Goal: Use online tool/utility: Use online tool/utility

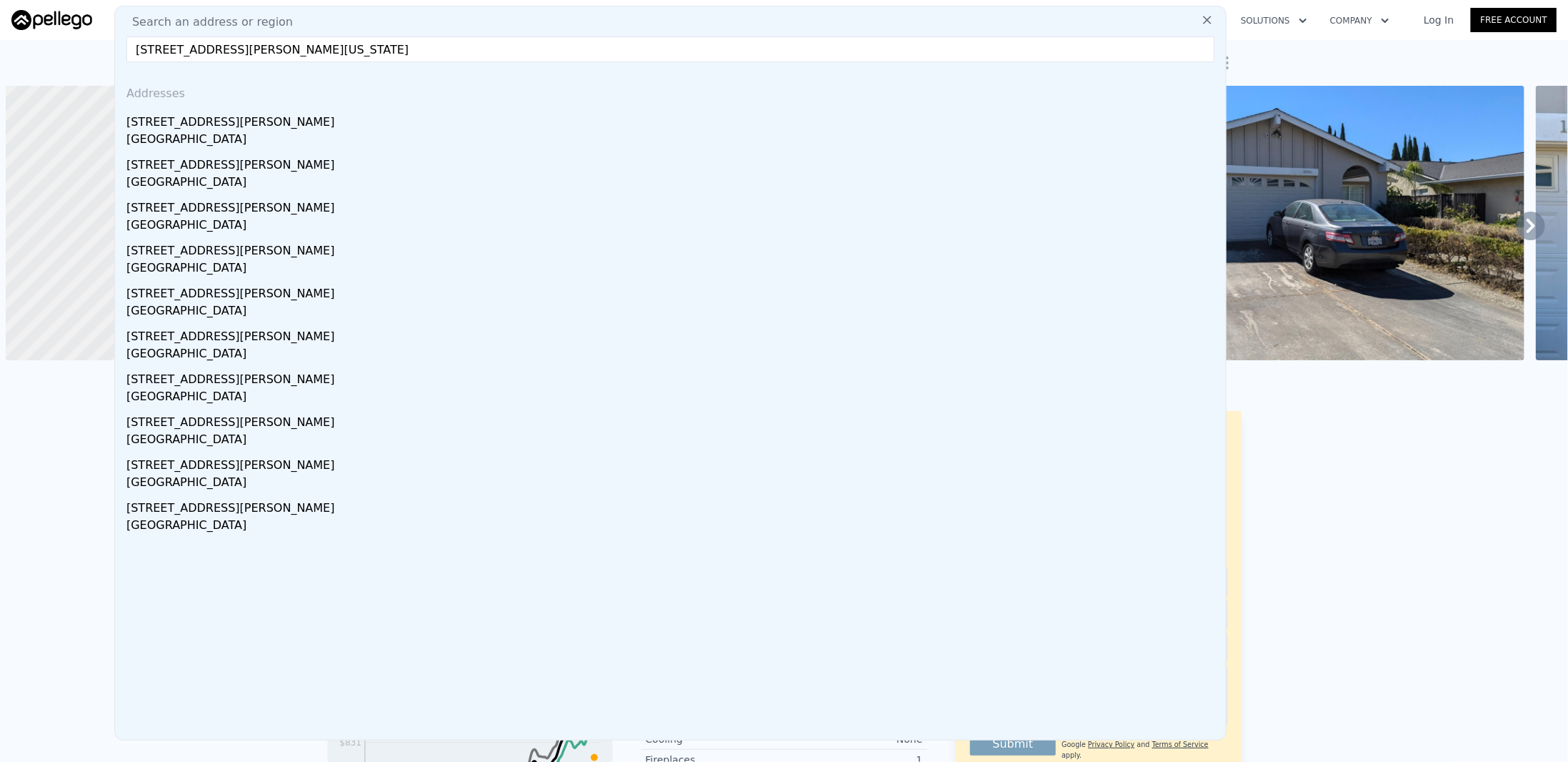
scroll to position [0, 6]
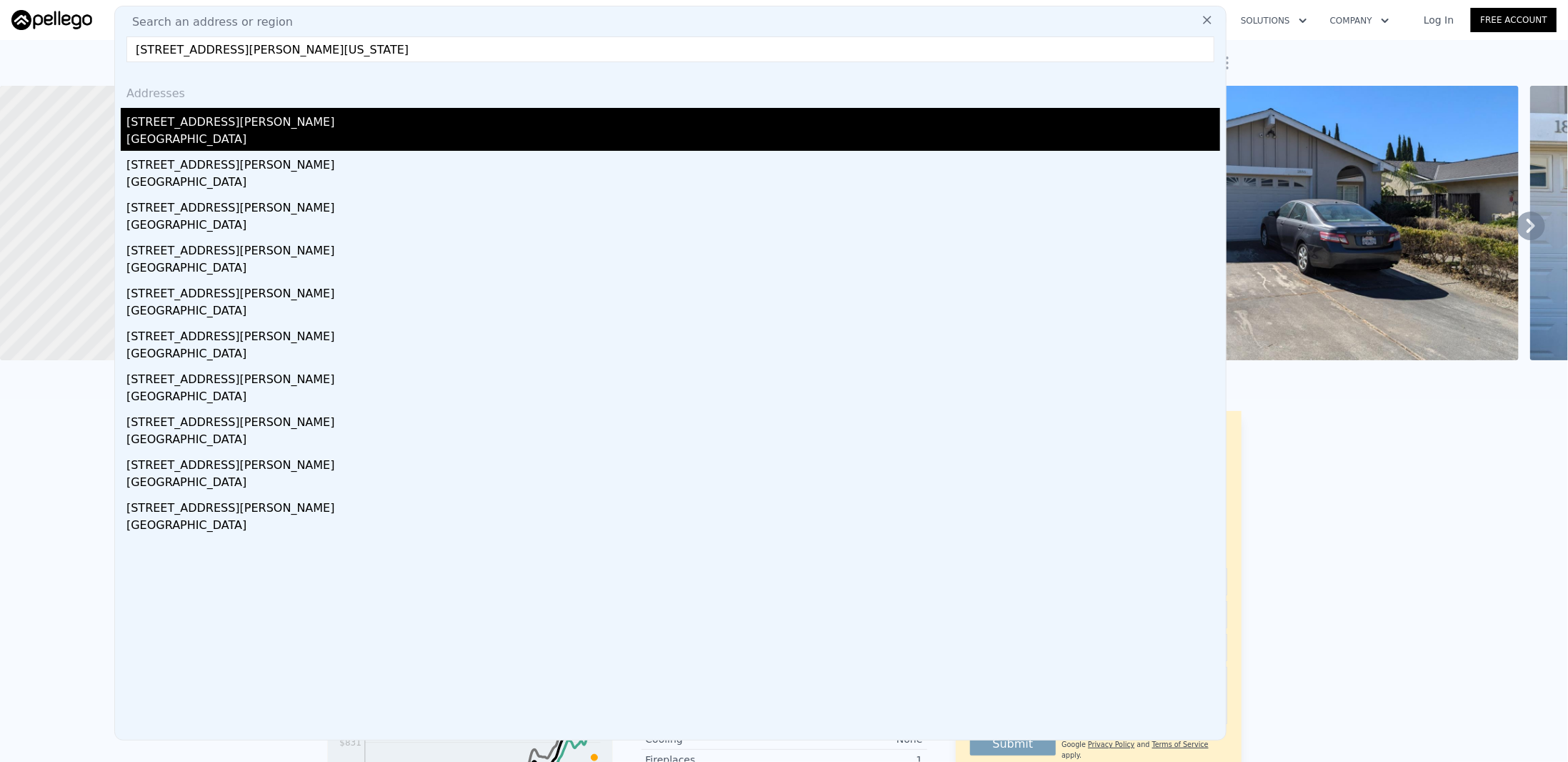
type input "[STREET_ADDRESS][PERSON_NAME][US_STATE]"
click at [593, 137] on div "[GEOGRAPHIC_DATA]" at bounding box center [673, 141] width 1094 height 20
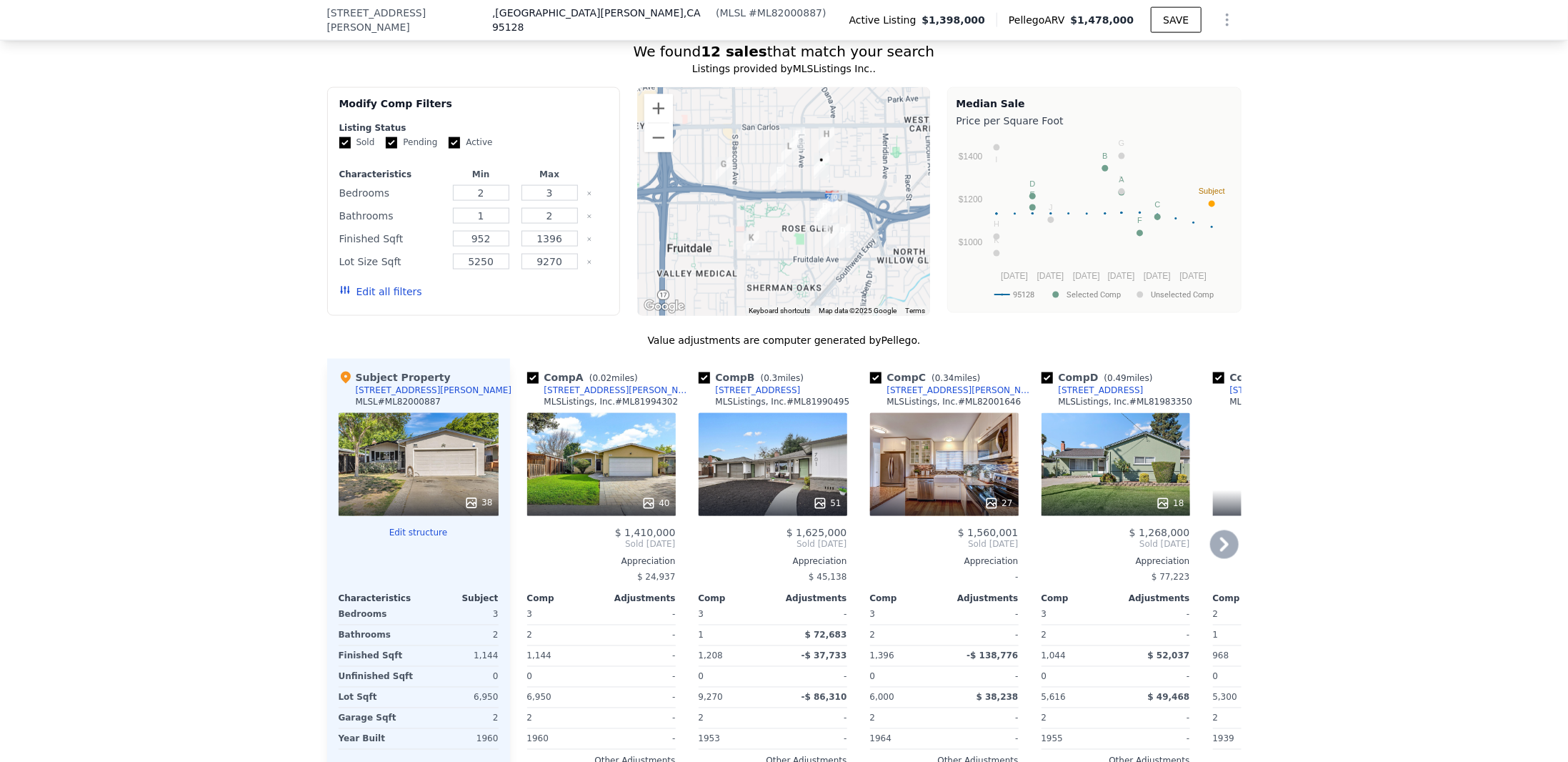
scroll to position [1424, 0]
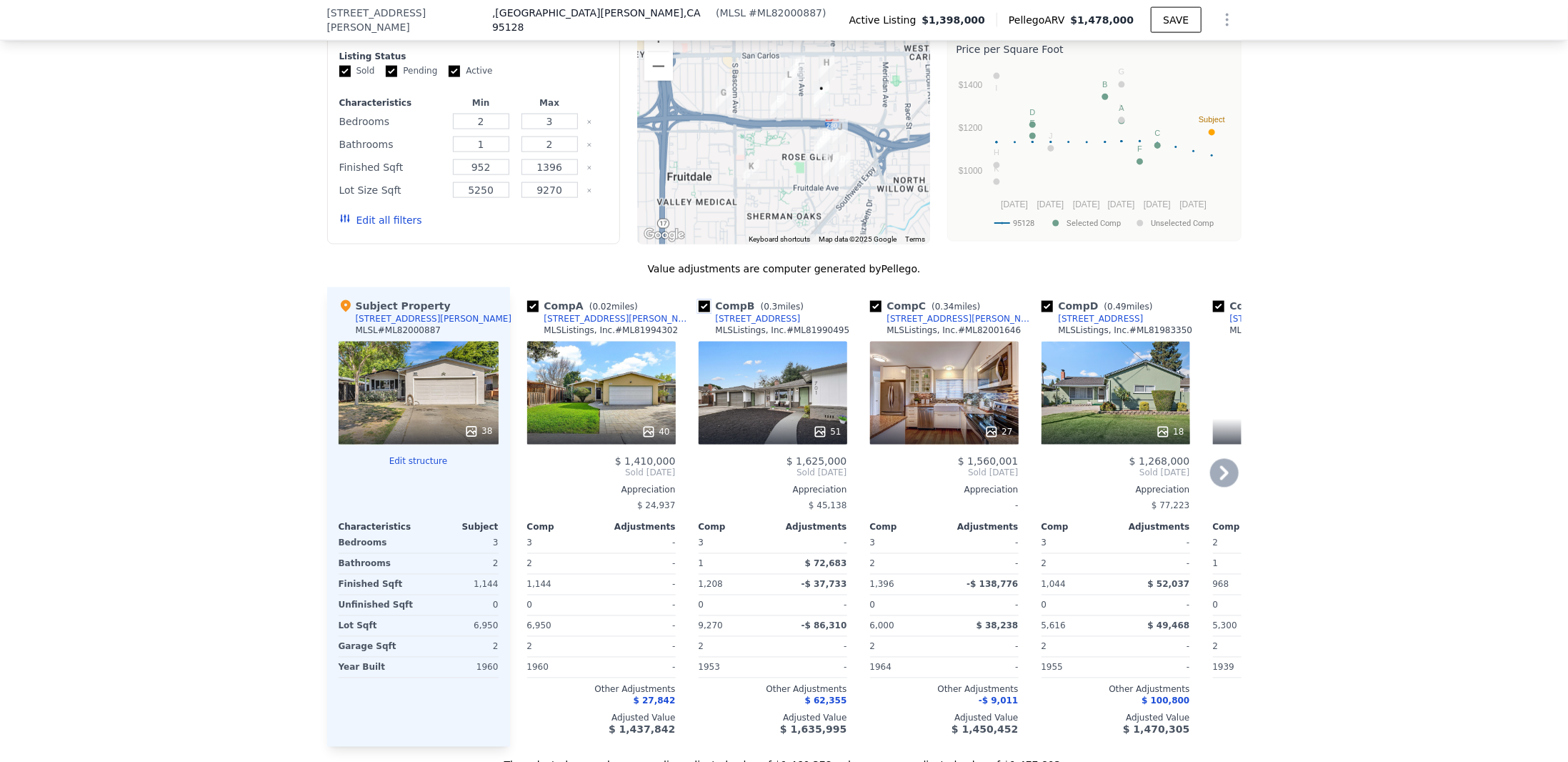
click at [698, 301] on input "checkbox" at bounding box center [704, 307] width 12 height 12
checkbox input "false"
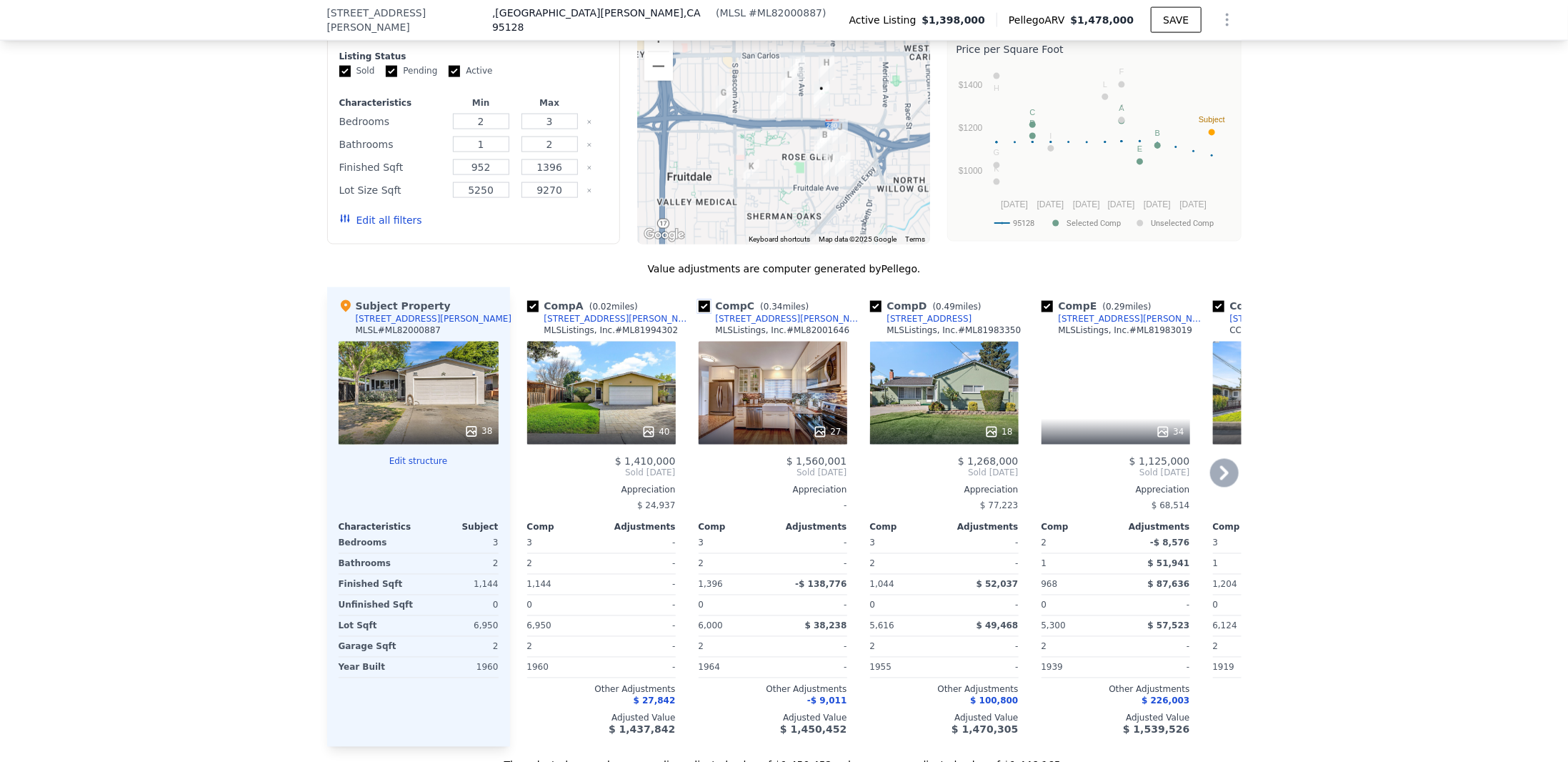
click at [698, 301] on input "checkbox" at bounding box center [704, 307] width 12 height 12
checkbox input "false"
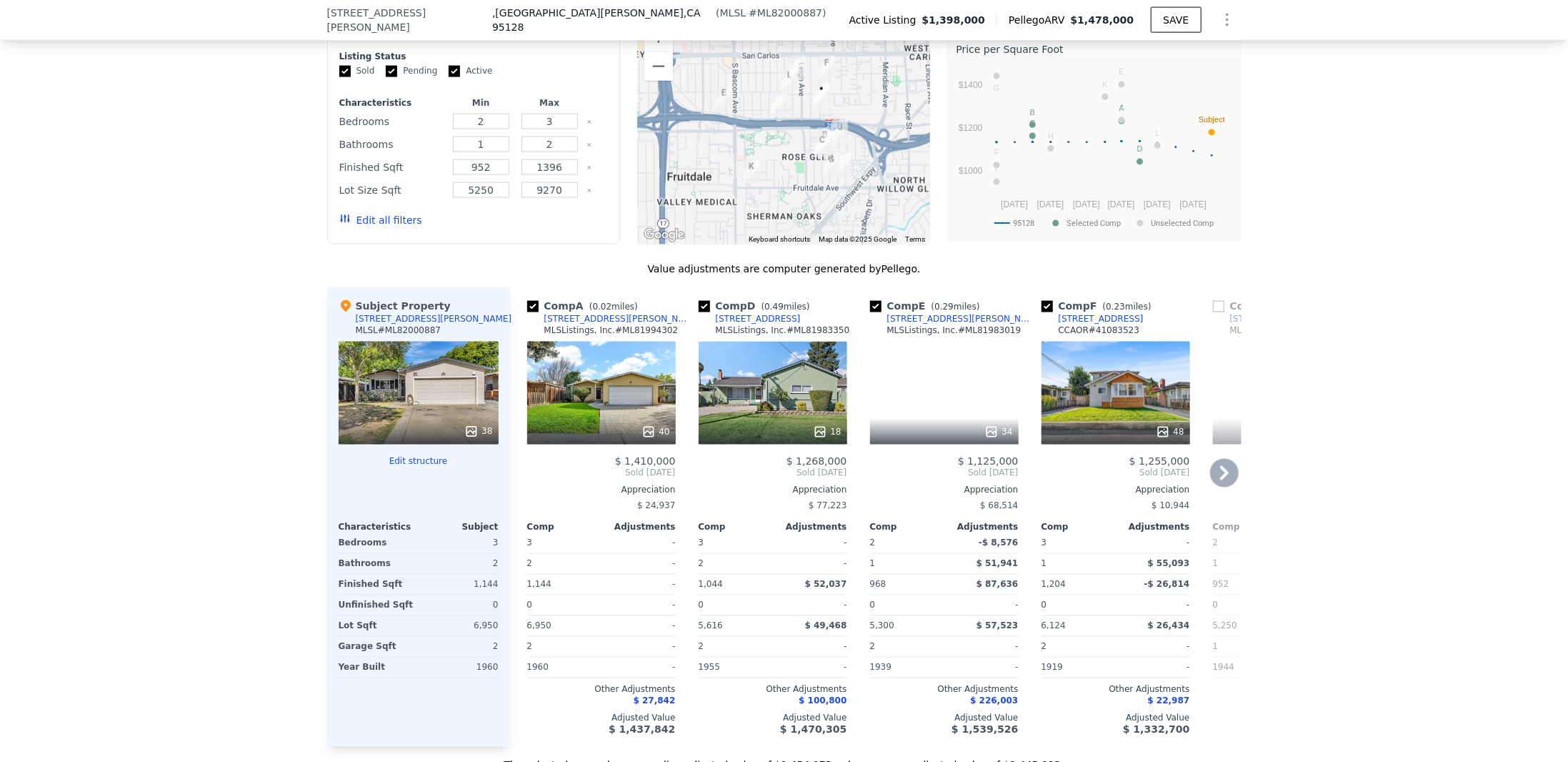
scroll to position [1281, 0]
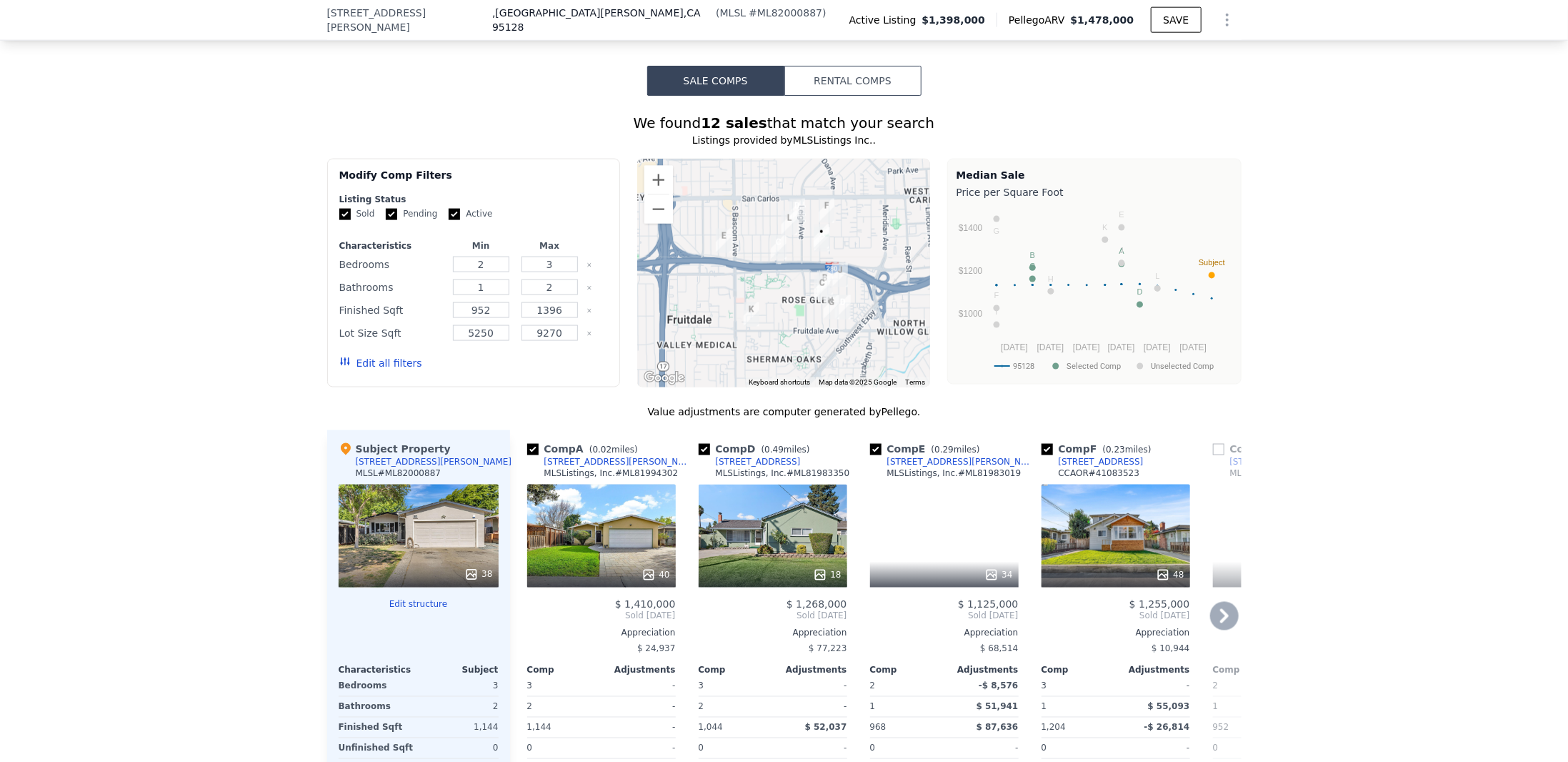
click at [1215, 602] on icon at bounding box center [1224, 615] width 28 height 28
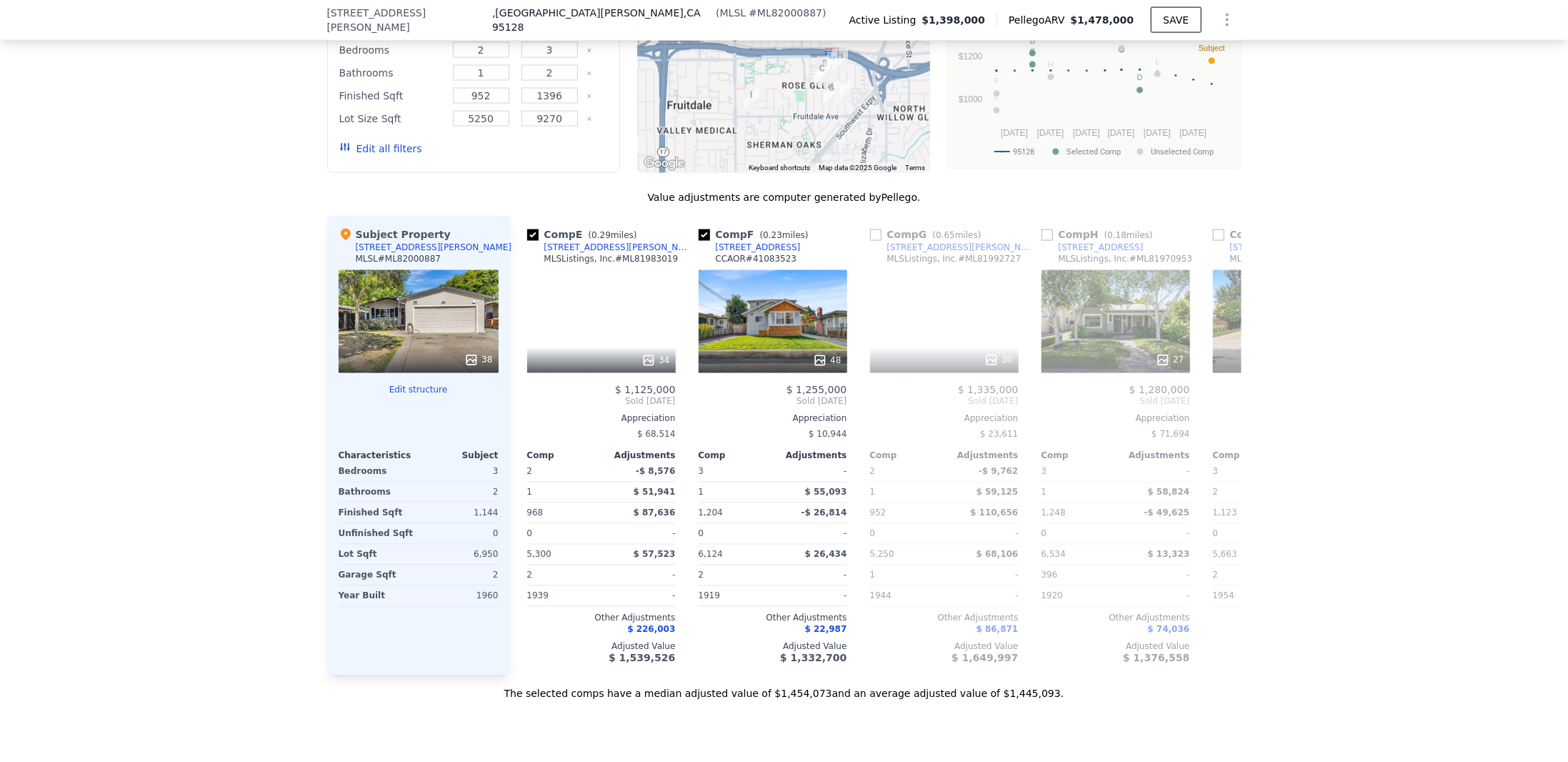
scroll to position [1353, 0]
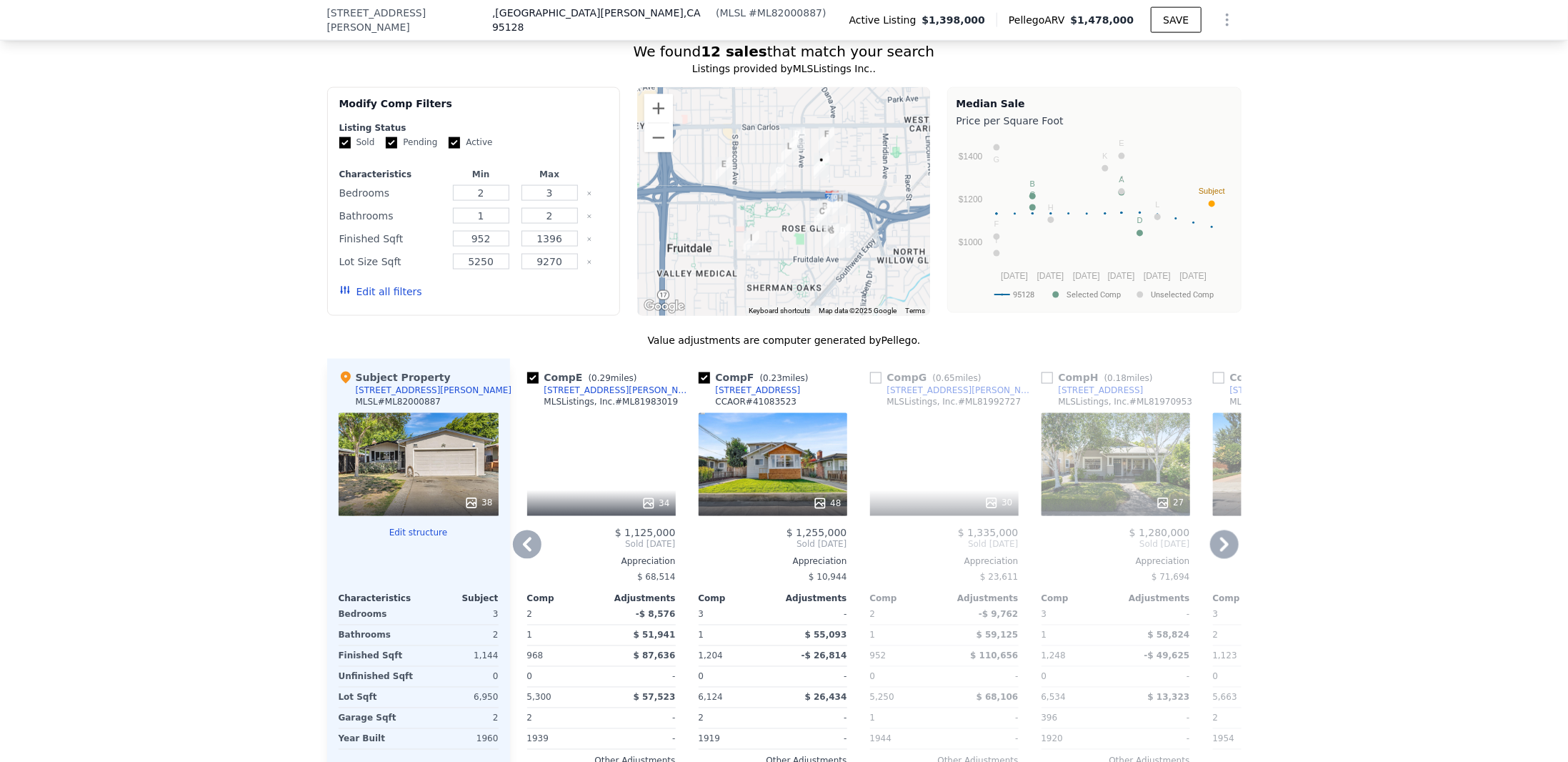
click at [1225, 530] on icon at bounding box center [1224, 544] width 28 height 28
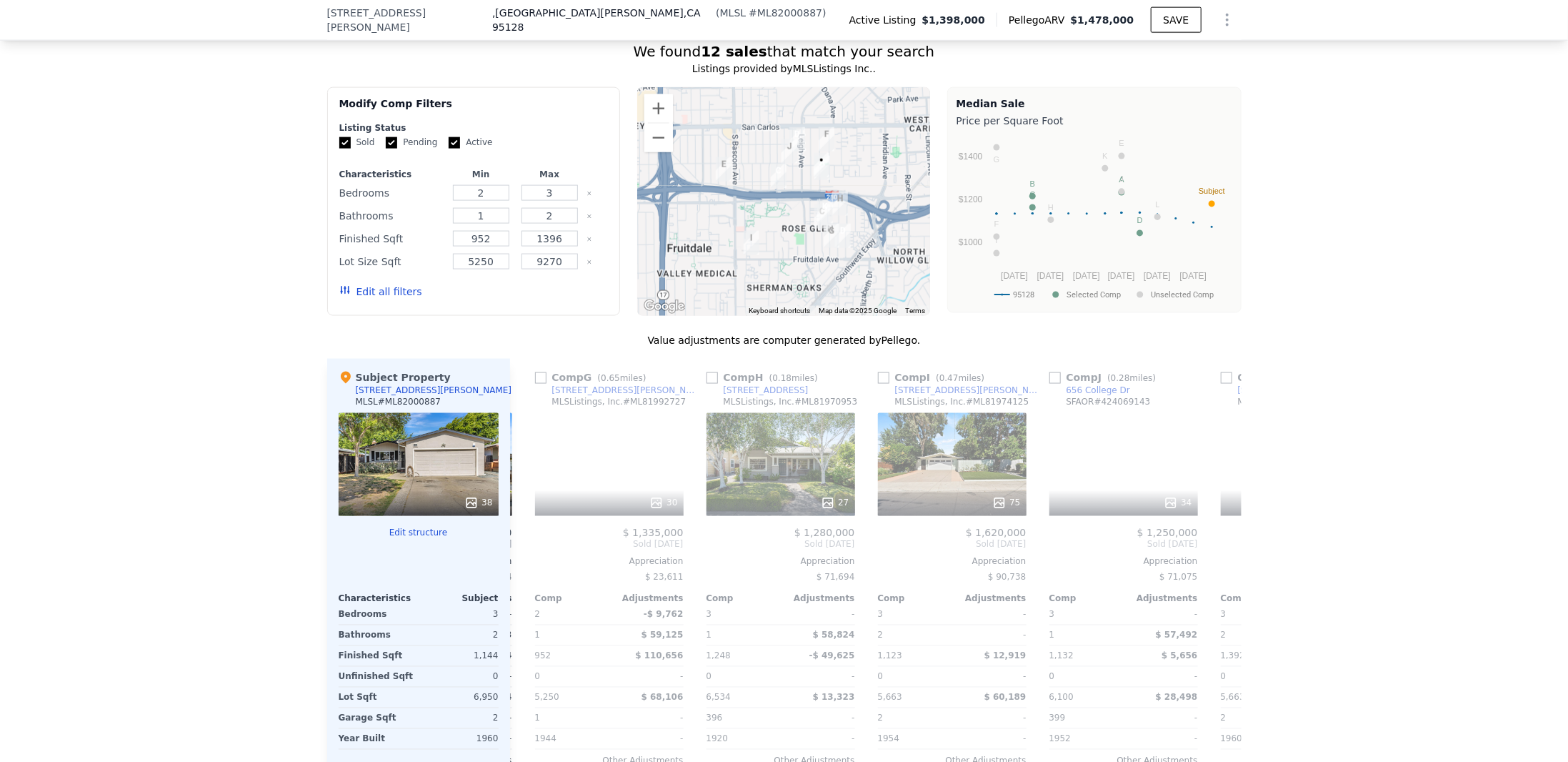
scroll to position [0, 686]
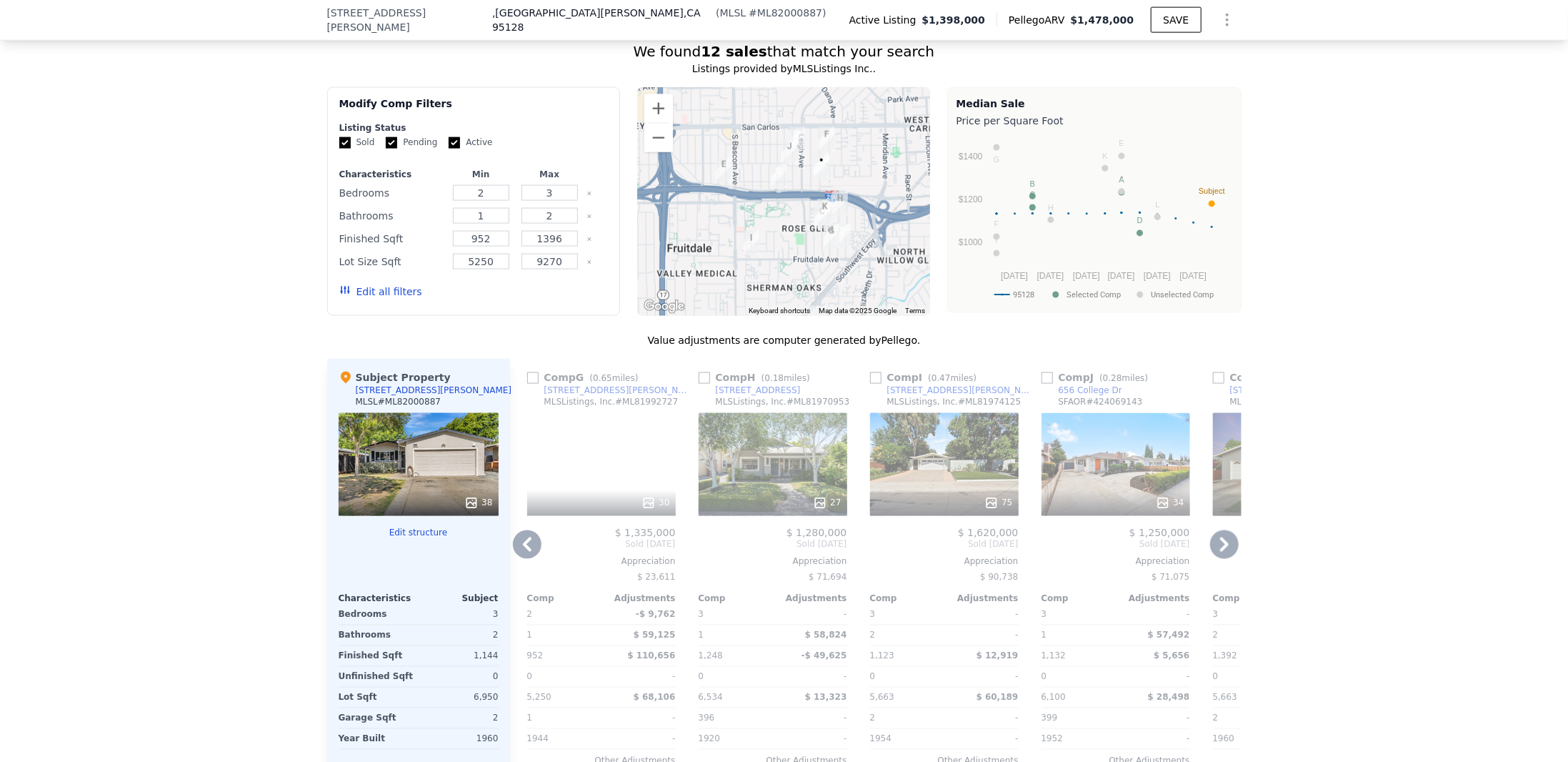
click at [1224, 530] on icon at bounding box center [1224, 544] width 28 height 28
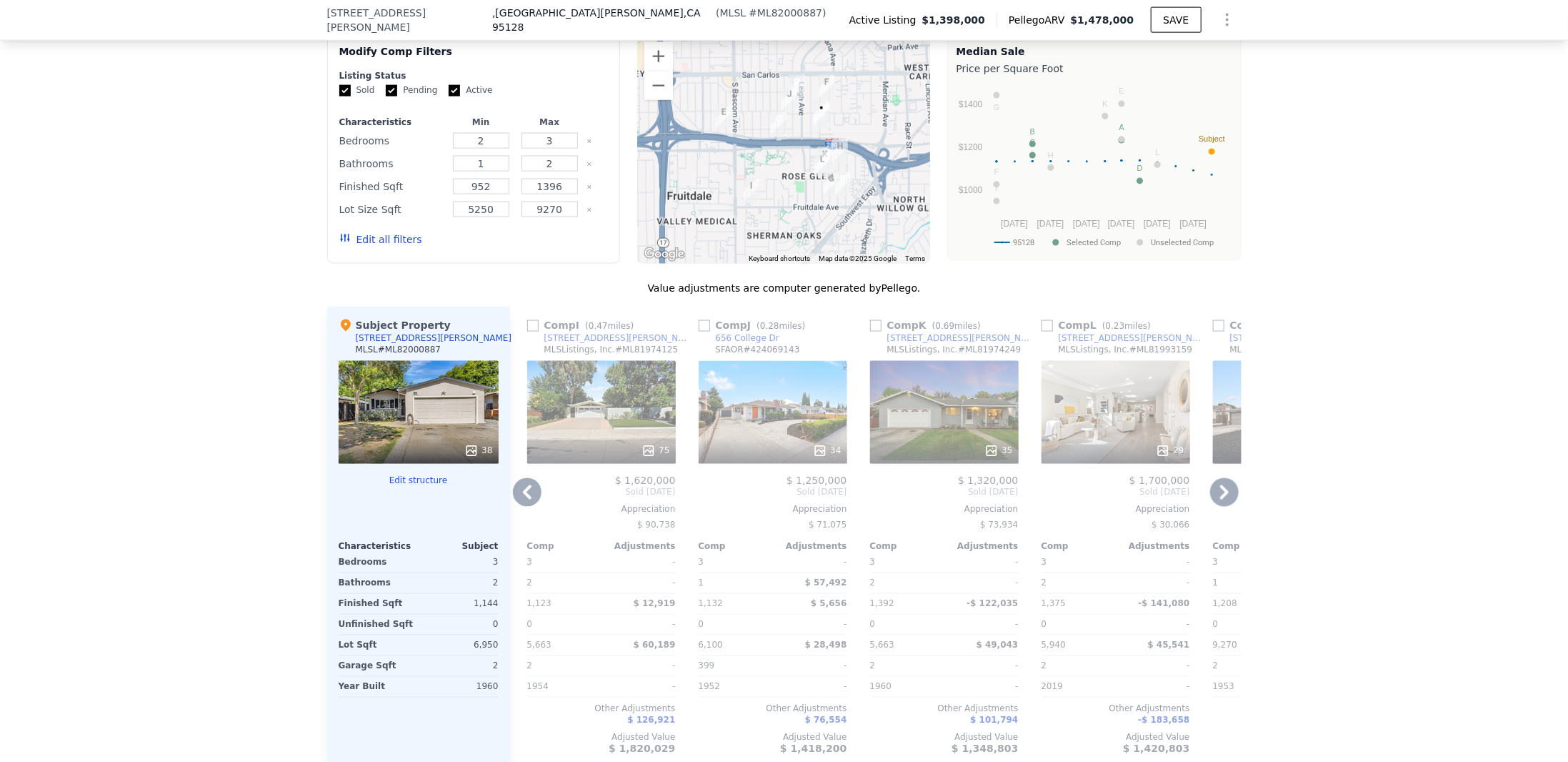
scroll to position [1424, 0]
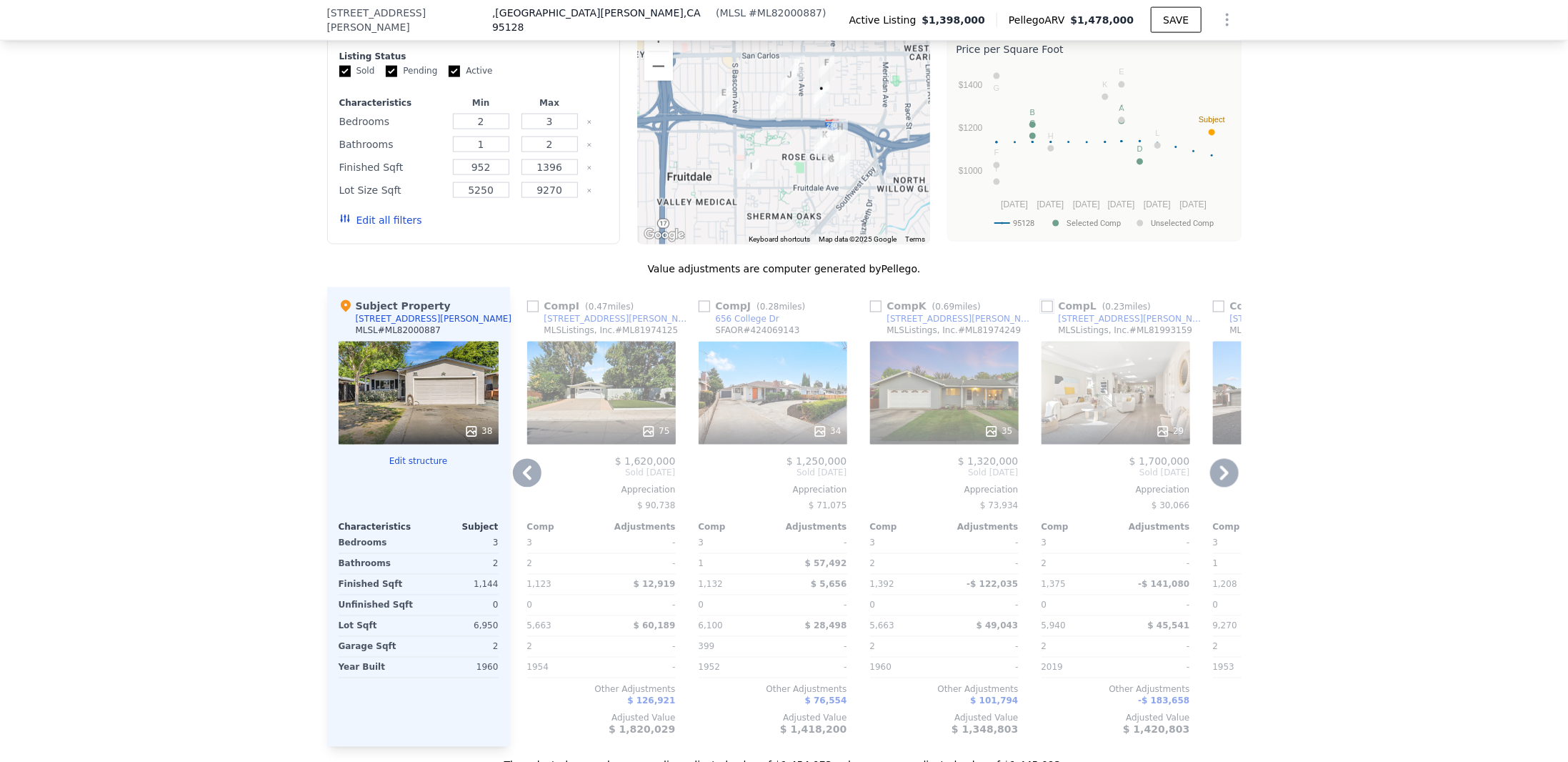
click at [1041, 301] on input "checkbox" at bounding box center [1047, 307] width 12 height 12
checkbox input "true"
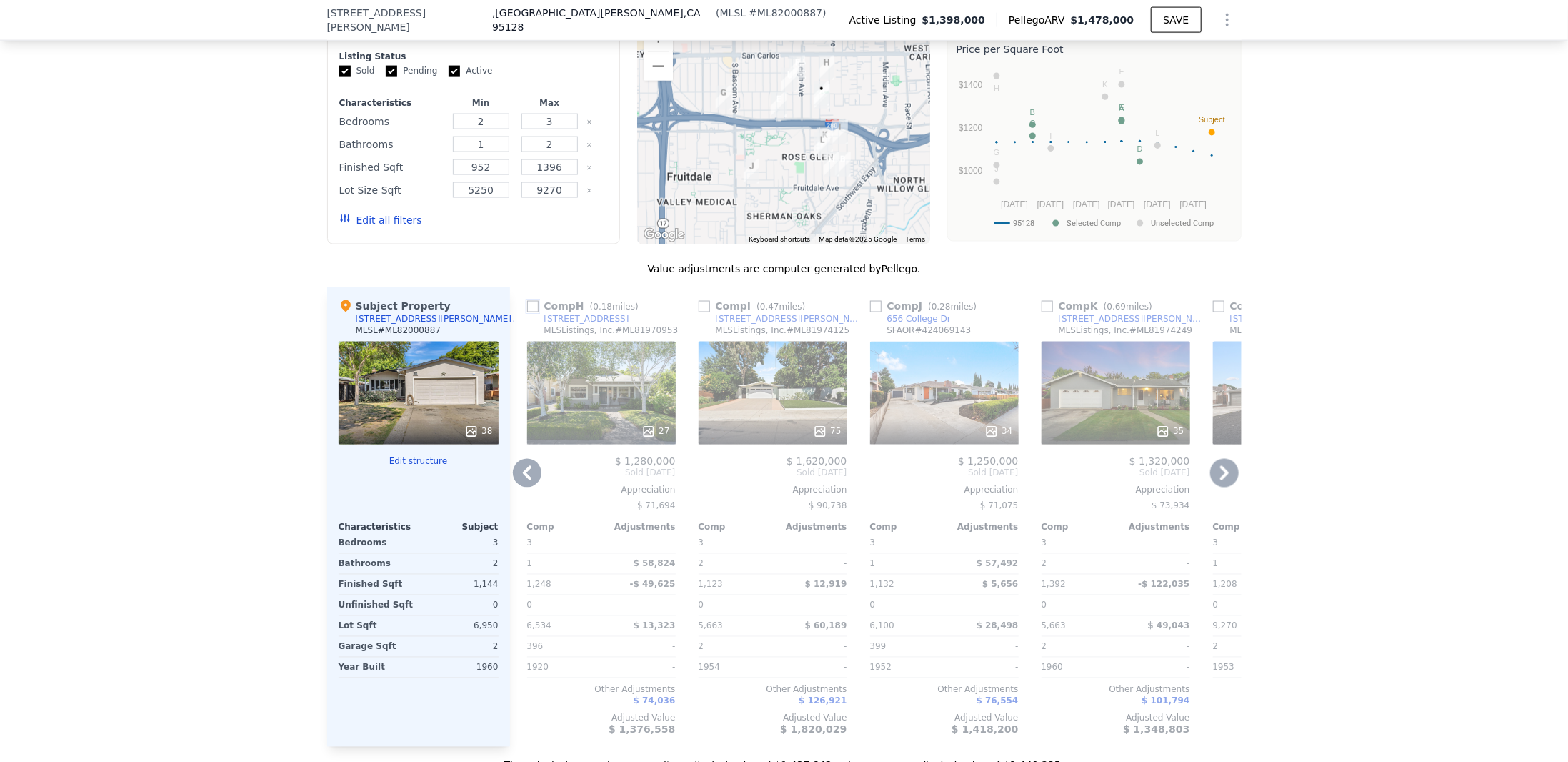
click at [530, 301] on input "checkbox" at bounding box center [533, 307] width 12 height 12
checkbox input "true"
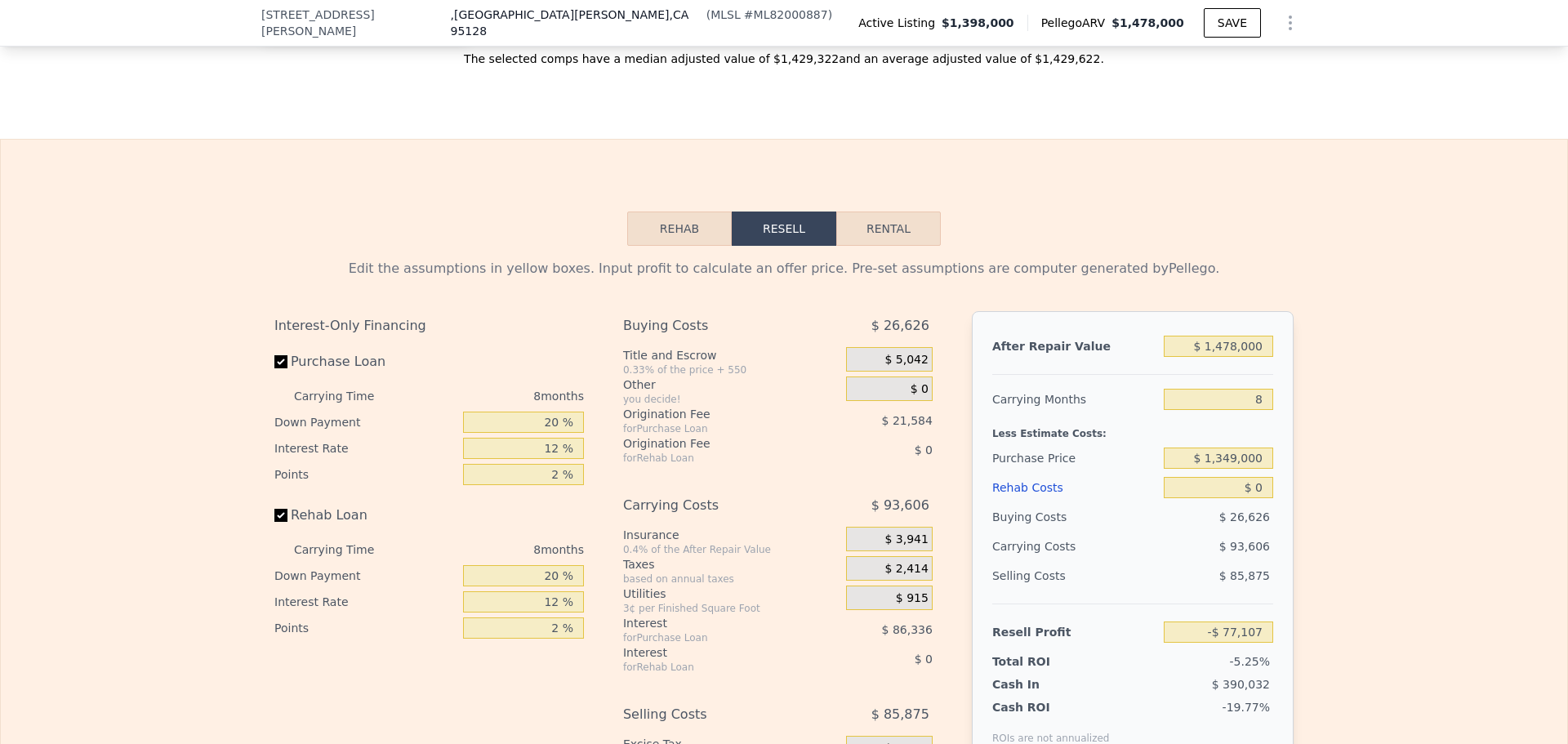
scroll to position [2445, 0]
click at [687, 210] on button "Rehab" at bounding box center [679, 226] width 104 height 34
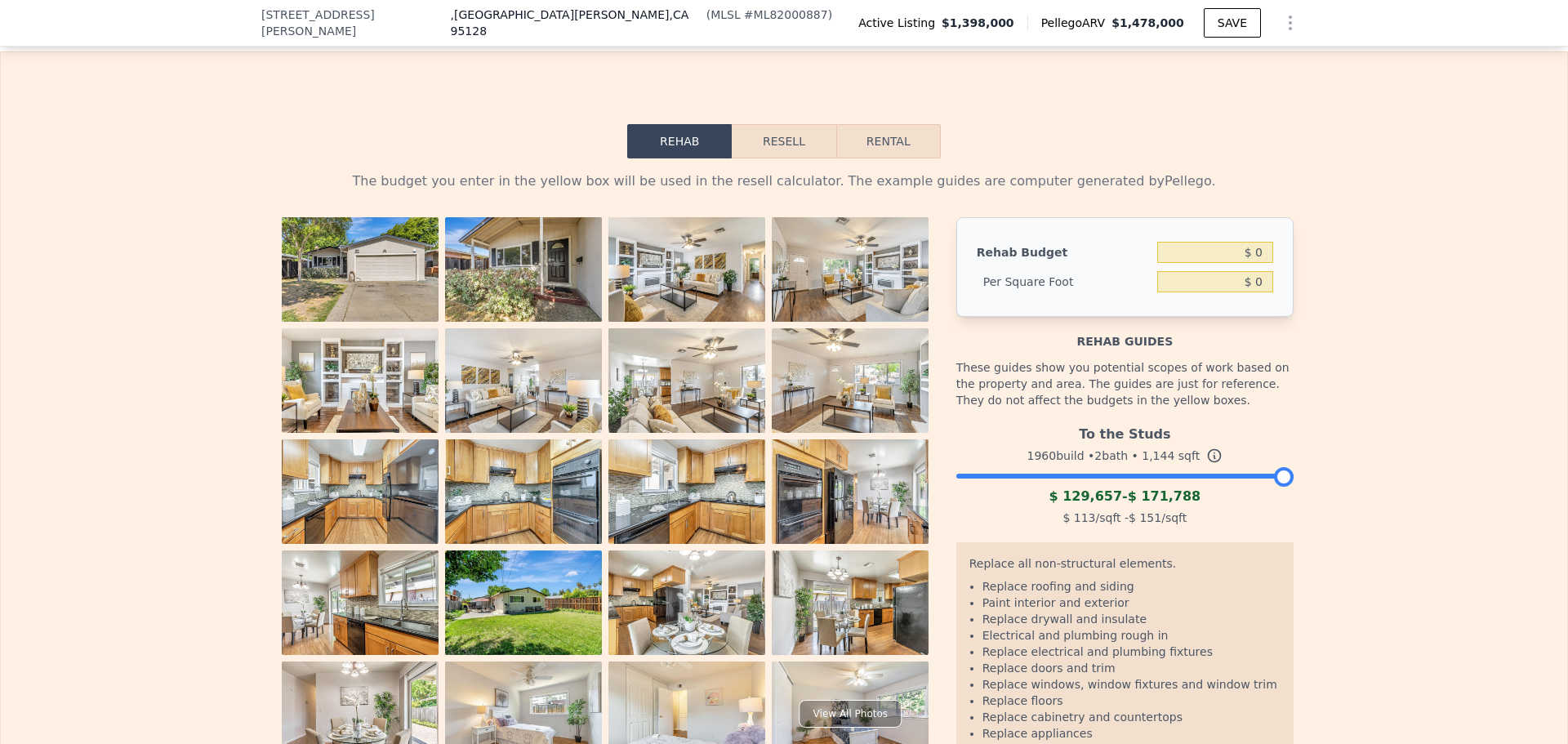
scroll to position [2526, 0]
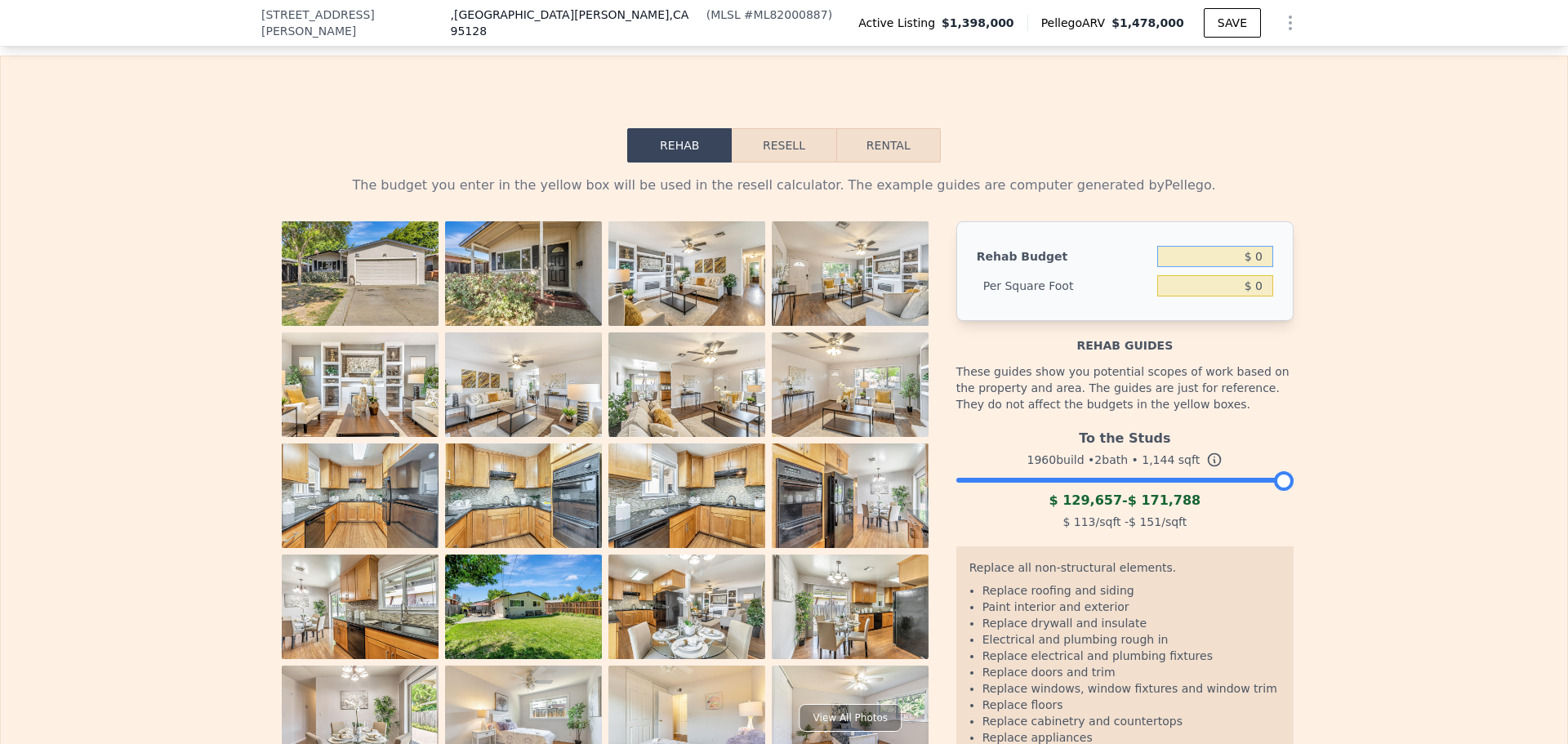
drag, startPoint x: 1236, startPoint y: 245, endPoint x: 1272, endPoint y: 241, distance: 36.2
click at [1272, 241] on div "Rehab Budget $ 0 Per Square Foot $ 0" at bounding box center [1124, 271] width 337 height 100
type input "$ 200"
type input "$ 0.17"
drag, startPoint x: 1239, startPoint y: 244, endPoint x: 1259, endPoint y: 245, distance: 20.0
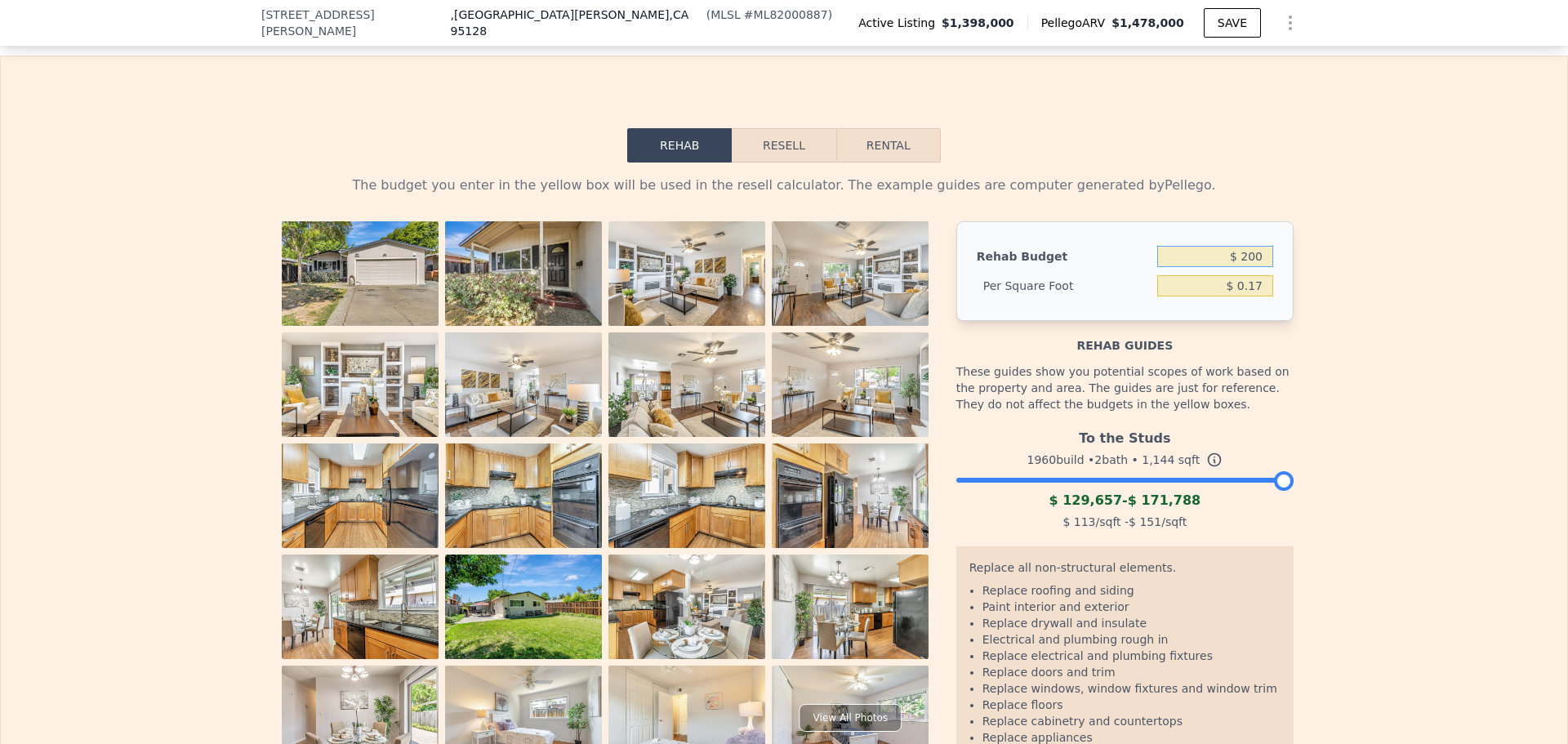
click at [1259, 246] on input "$ 200" at bounding box center [1216, 256] width 116 height 22
type input "$ 1"
type input "$ 80,000"
click at [1311, 266] on div "The budget you enter in the yellow box will be used in the resell calculator. T…" at bounding box center [784, 489] width 1566 height 652
type input "$ 69.93"
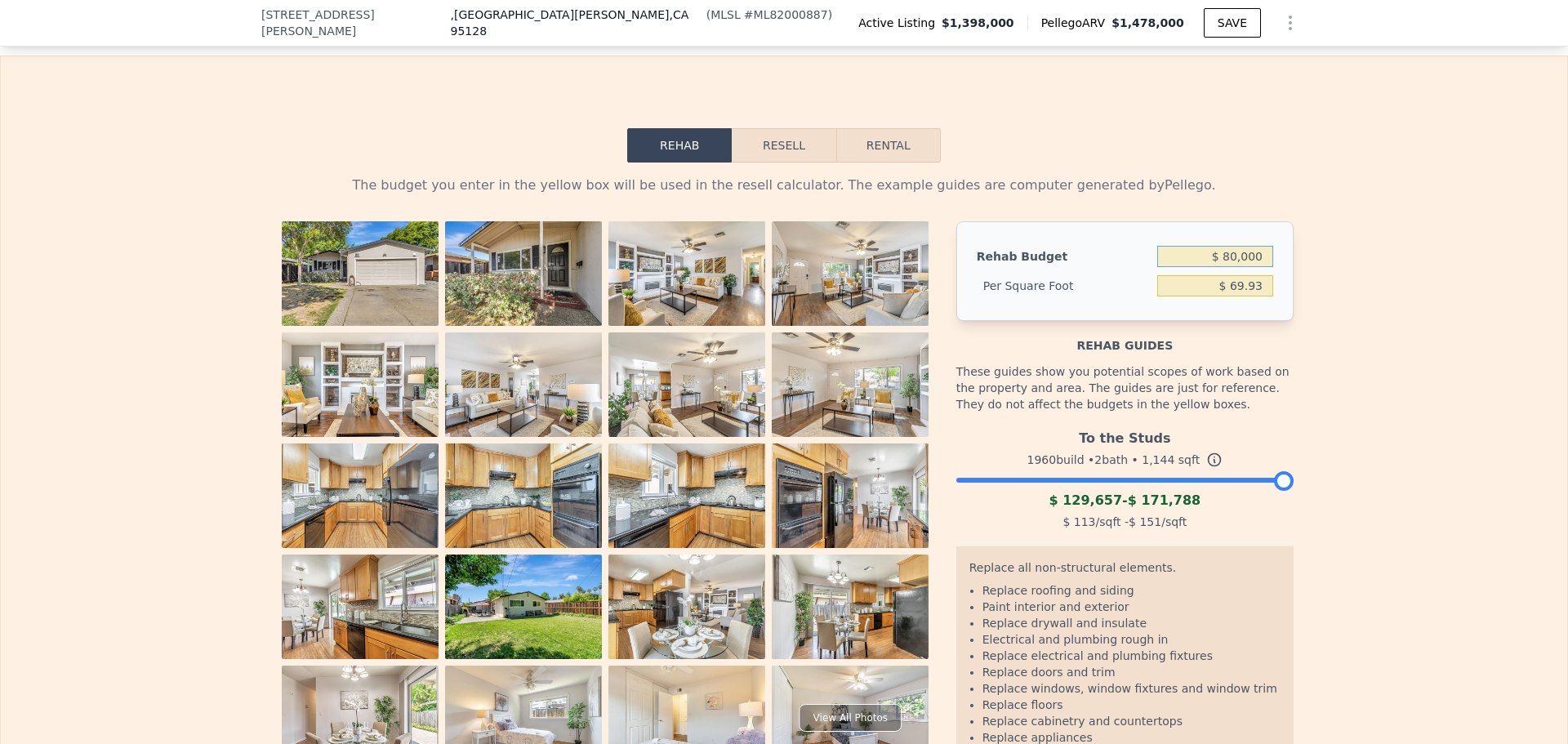
click at [1227, 246] on input "$ 80,000" at bounding box center [1216, 256] width 116 height 22
type input "$ 150,000"
type input "$ 131.12"
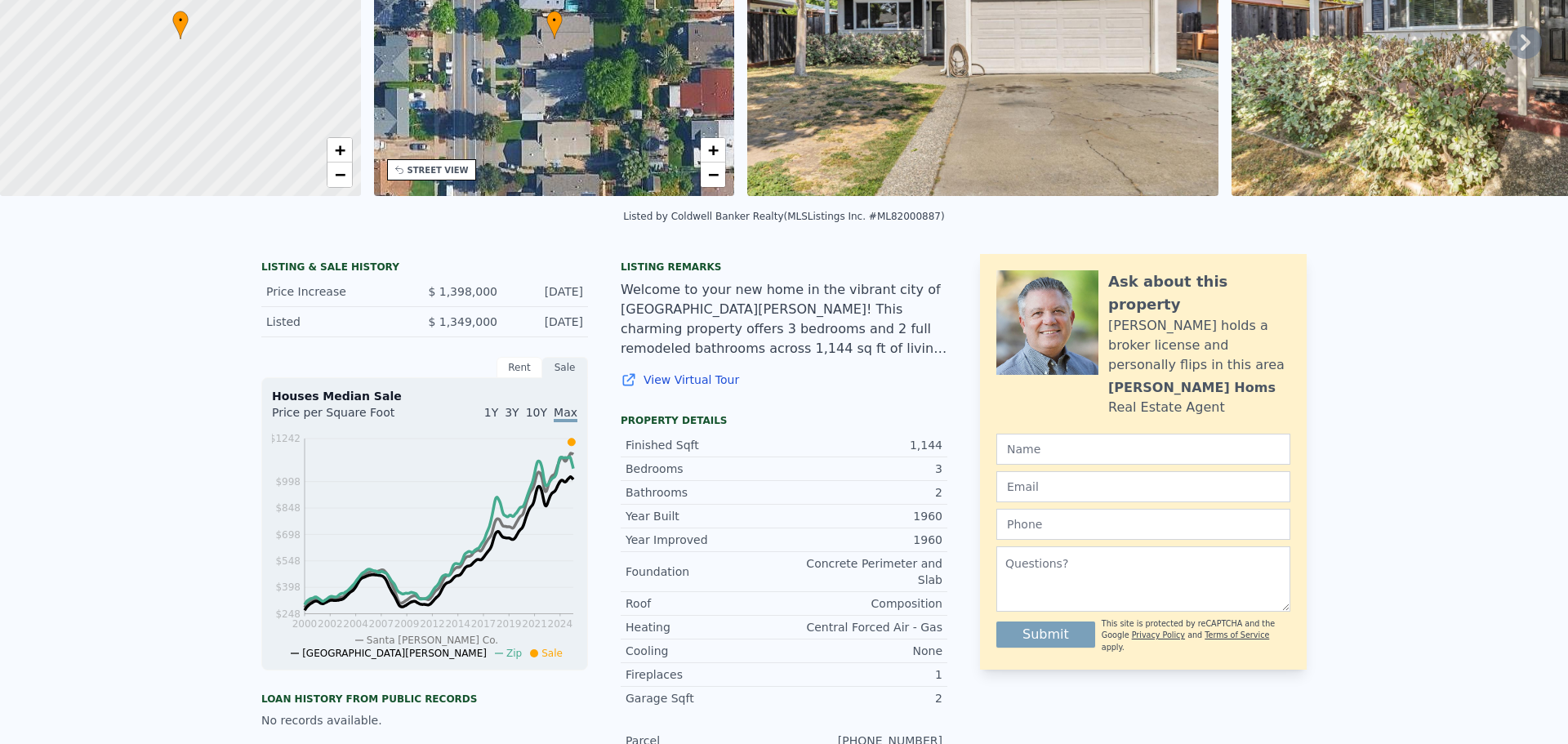
scroll to position [6, 0]
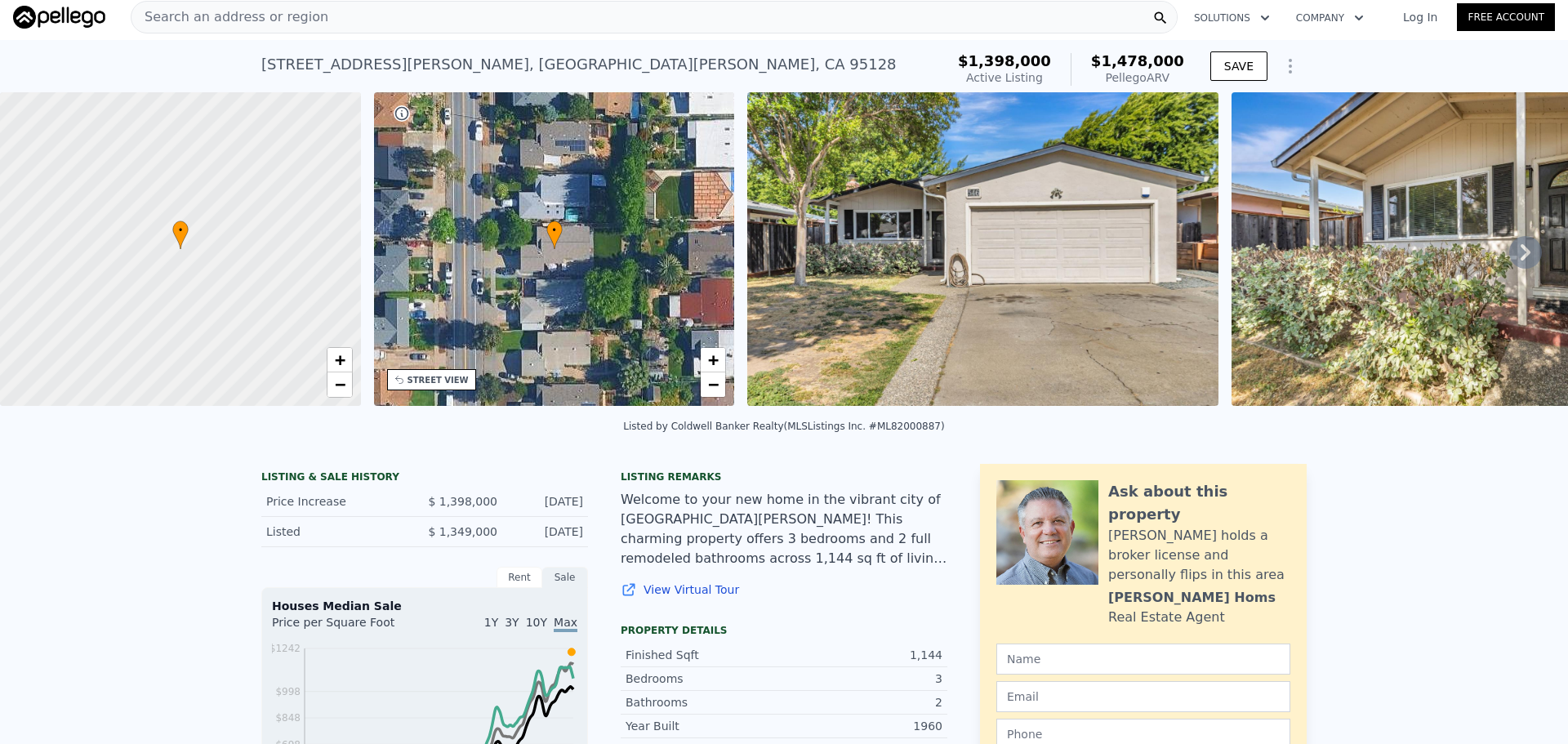
click at [580, 297] on div "• + −" at bounding box center [554, 249] width 361 height 314
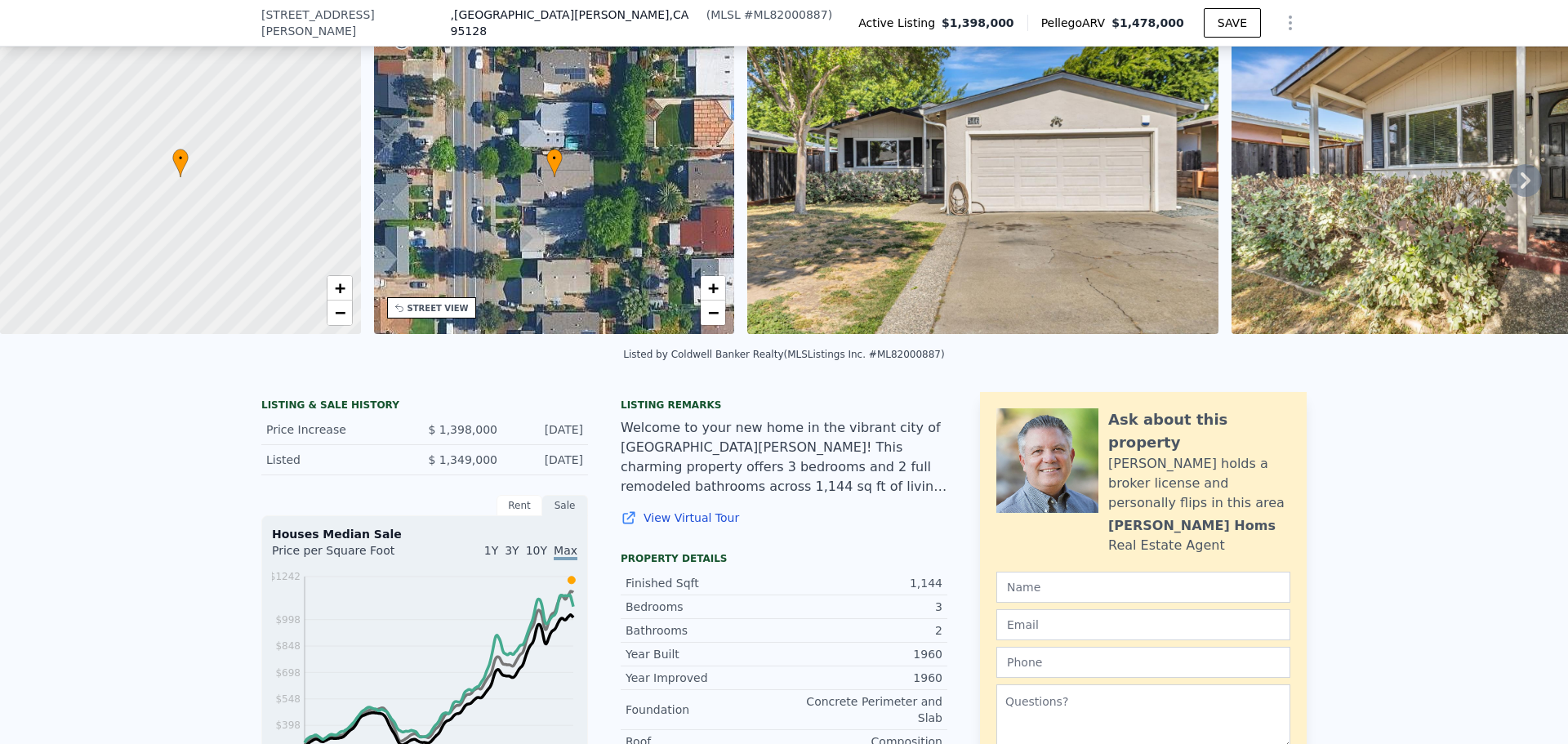
scroll to position [81, 0]
